Goal: Understand site structure: Understand site structure

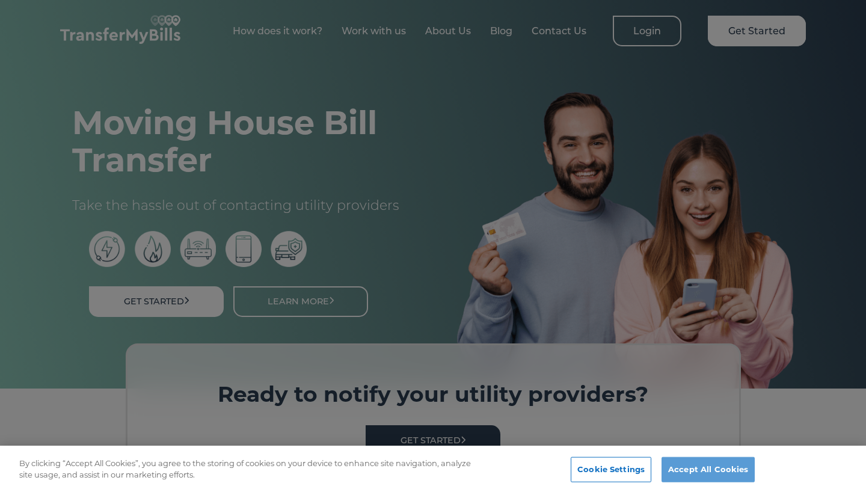
click at [691, 468] on button "Accept All Cookies" at bounding box center [708, 469] width 93 height 25
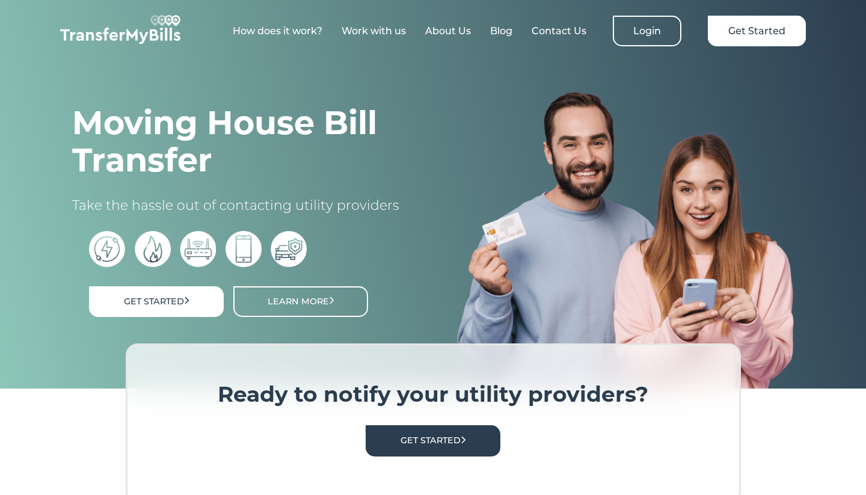
click at [456, 26] on link "About Us" at bounding box center [448, 30] width 46 height 11
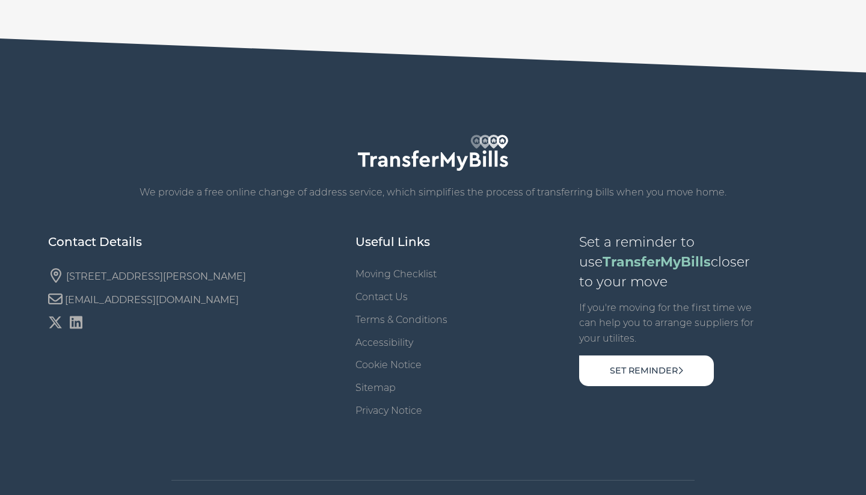
scroll to position [1798, 0]
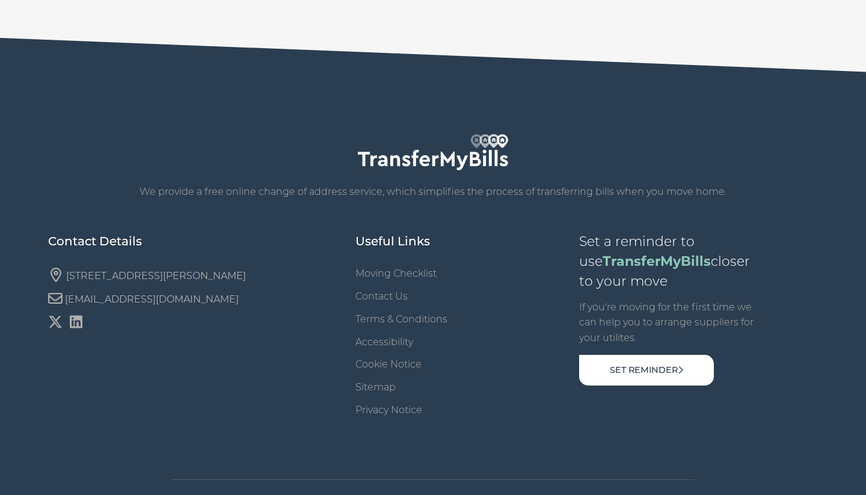
click at [387, 313] on link "Terms & Conditions" at bounding box center [402, 318] width 92 height 11
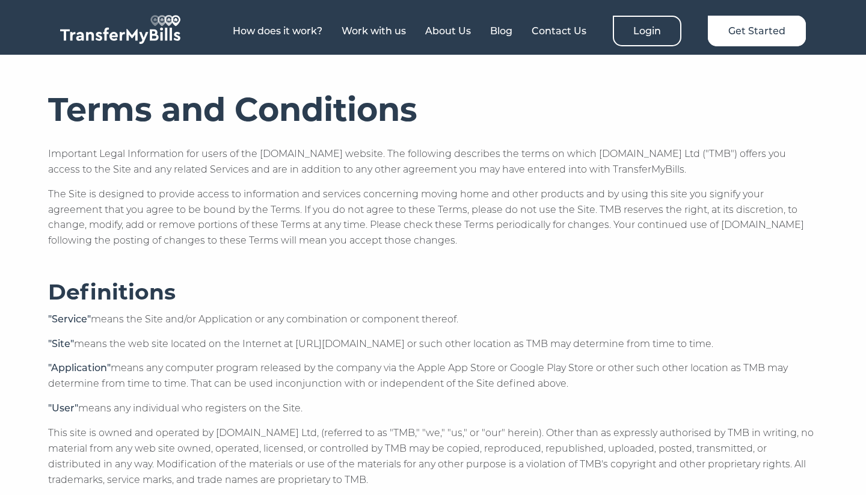
click at [501, 28] on link "Blog" at bounding box center [501, 30] width 22 height 11
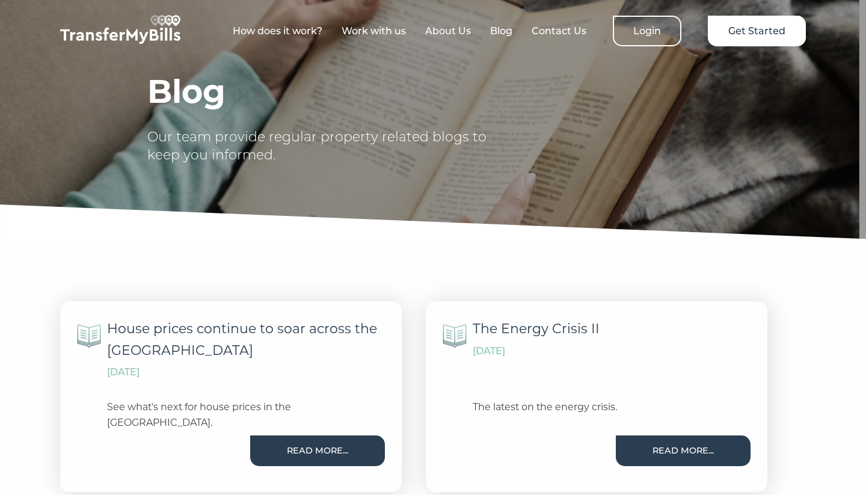
click at [287, 32] on link "How does it work?" at bounding box center [278, 30] width 90 height 11
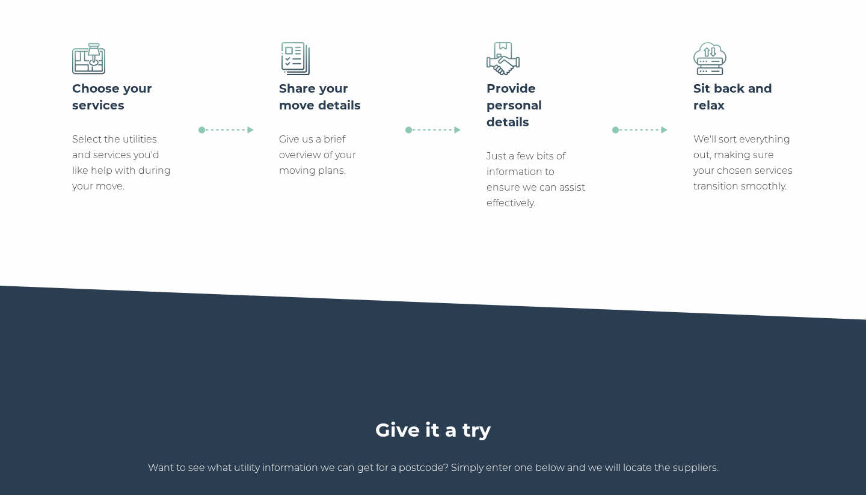
scroll to position [391, 0]
